Goal: Navigation & Orientation: Find specific page/section

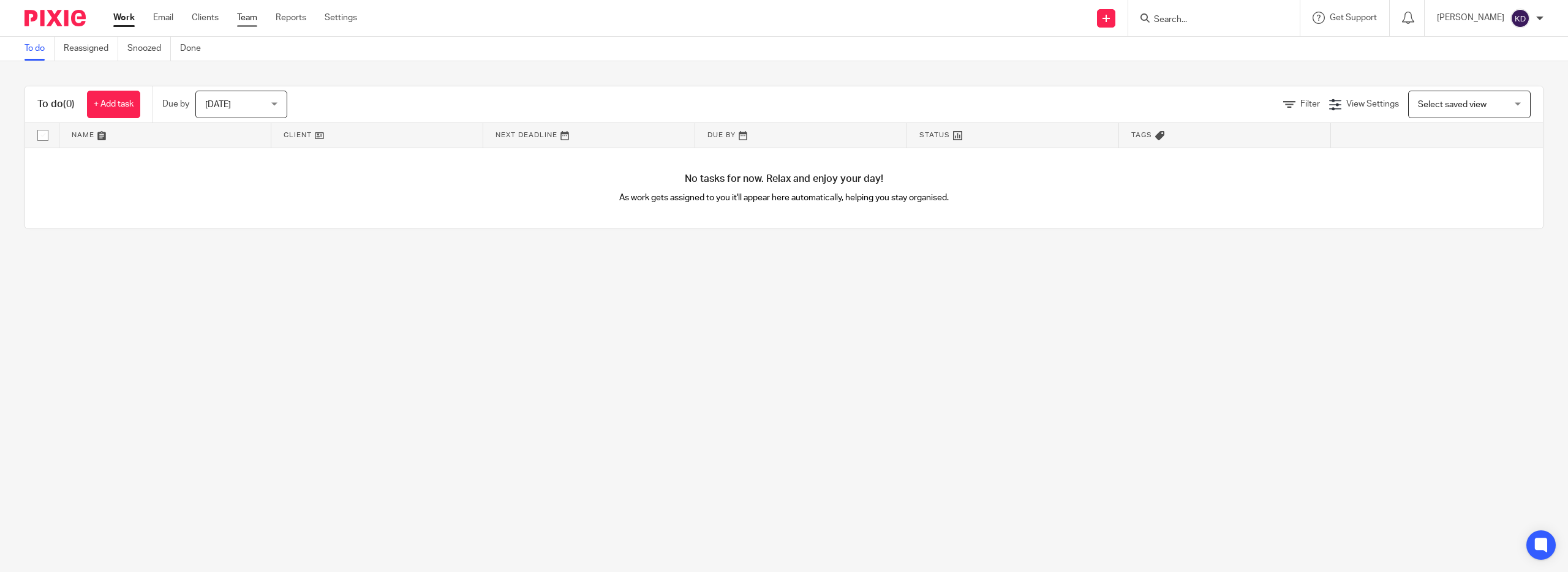
click at [257, 20] on link "Team" at bounding box center [247, 18] width 20 height 12
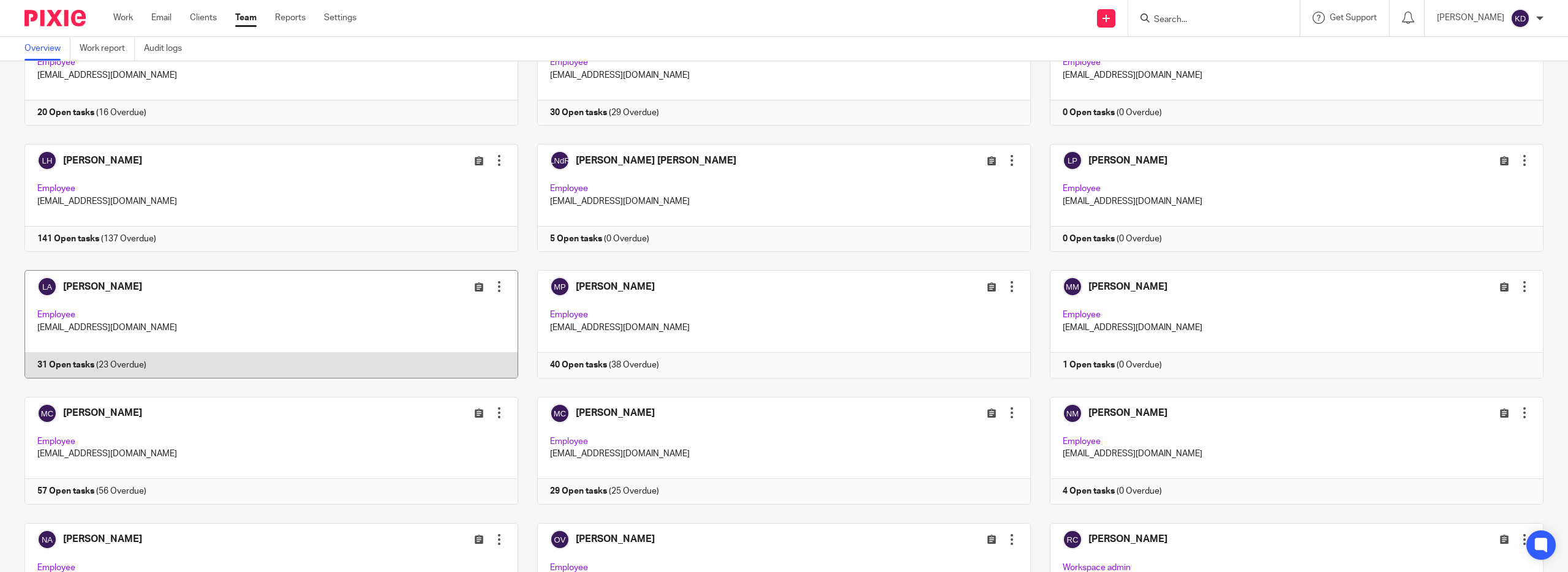
scroll to position [874, 0]
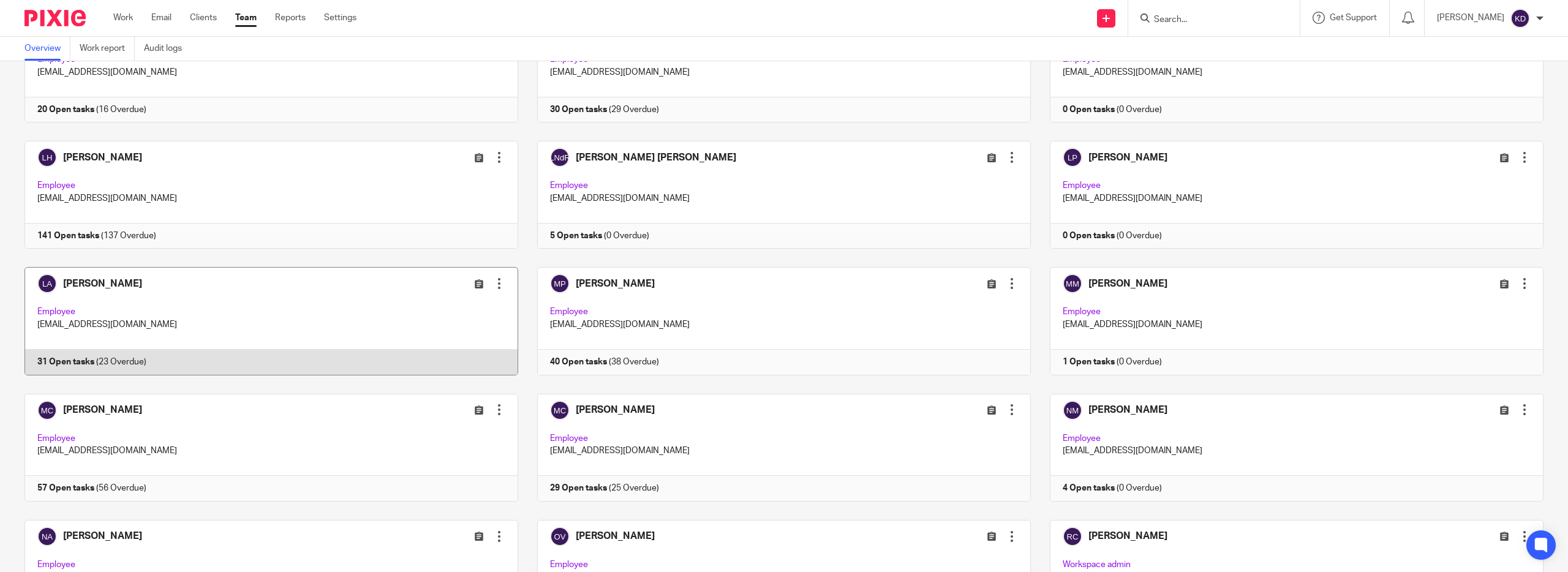
click at [342, 375] on link at bounding box center [261, 321] width 512 height 108
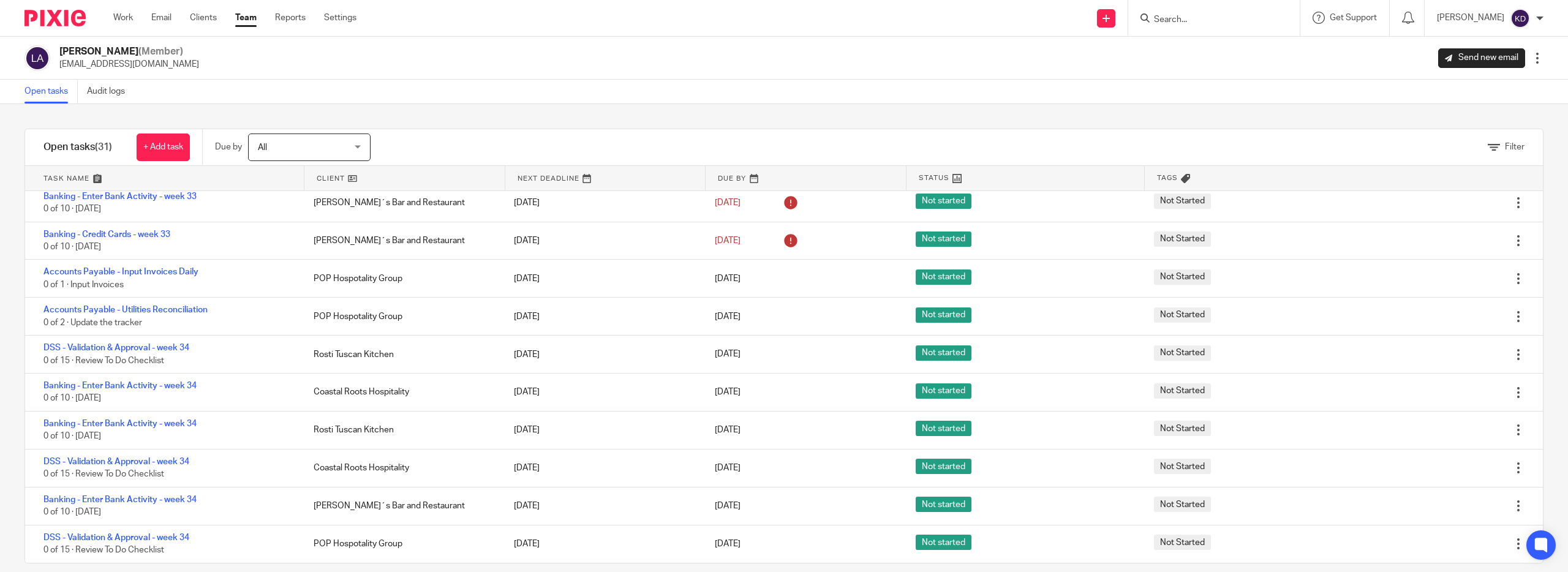
scroll to position [1107, 0]
